Goal: Task Accomplishment & Management: Use online tool/utility

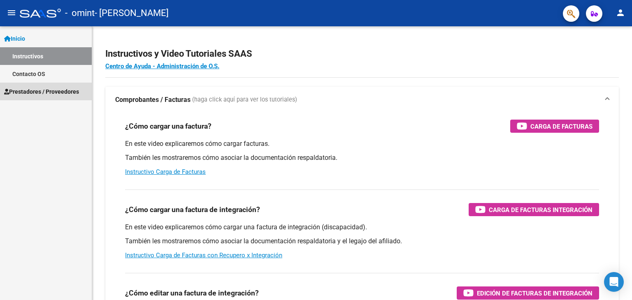
click at [53, 94] on span "Prestadores / Proveedores" at bounding box center [41, 91] width 75 height 9
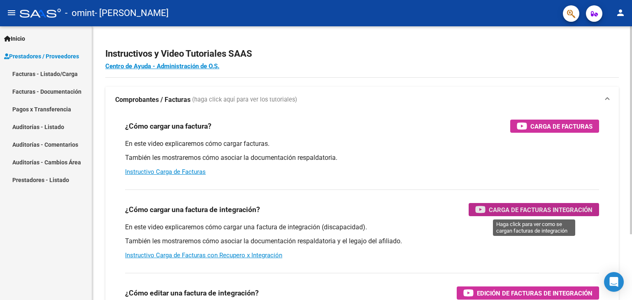
click at [523, 212] on span "Carga de Facturas Integración" at bounding box center [541, 210] width 104 height 10
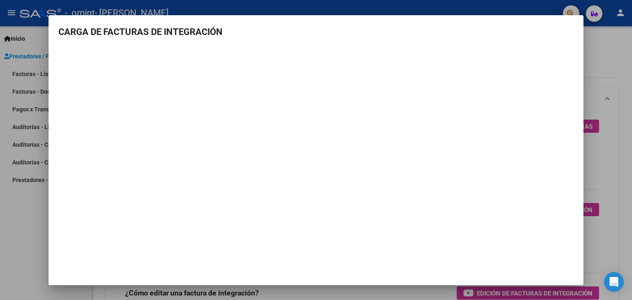
click at [604, 250] on div at bounding box center [316, 150] width 632 height 300
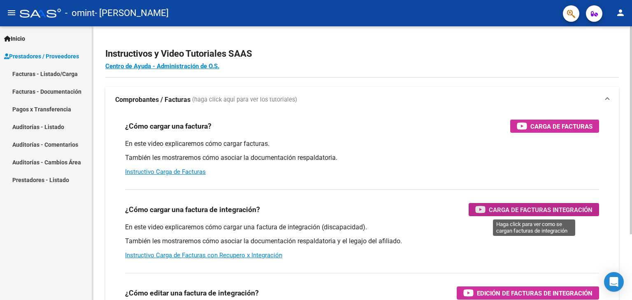
click at [552, 206] on span "Carga de Facturas Integración" at bounding box center [541, 210] width 104 height 10
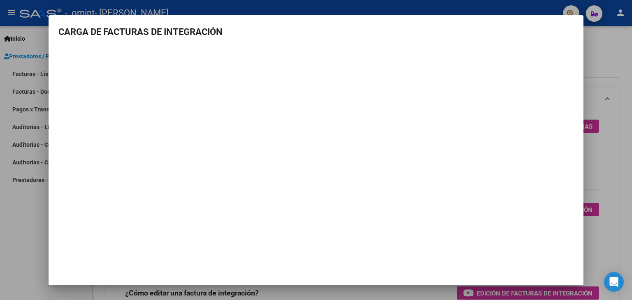
click at [30, 213] on div at bounding box center [316, 150] width 632 height 300
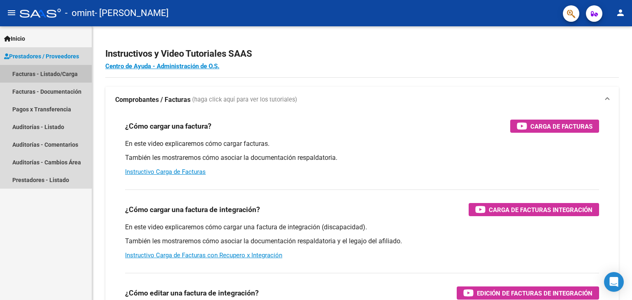
click at [32, 79] on link "Facturas - Listado/Carga" at bounding box center [46, 74] width 92 height 18
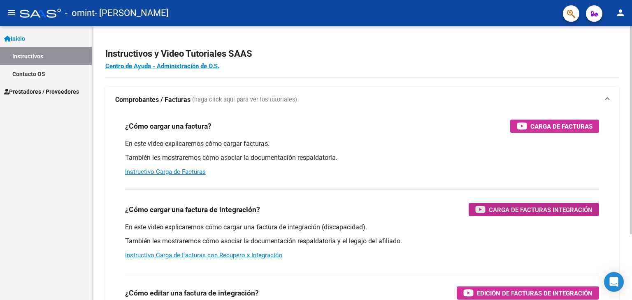
drag, startPoint x: 516, startPoint y: 207, endPoint x: 547, endPoint y: 210, distance: 30.5
drag, startPoint x: 547, startPoint y: 210, endPoint x: 523, endPoint y: 234, distance: 34.0
click at [523, 234] on div "En este video explicaremos cómo cargar una factura de integración (discapacidad…" at bounding box center [362, 241] width 474 height 37
click at [540, 206] on span "Carga de Facturas Integración" at bounding box center [541, 210] width 104 height 10
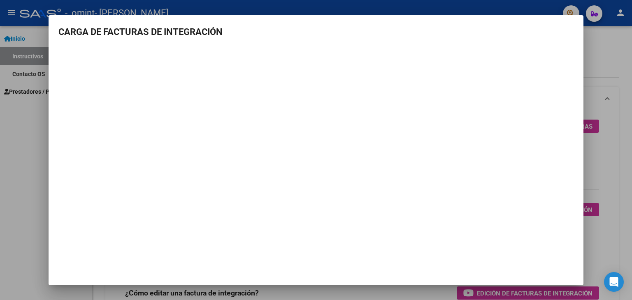
click at [625, 50] on div at bounding box center [316, 150] width 632 height 300
